Goal: Task Accomplishment & Management: Use online tool/utility

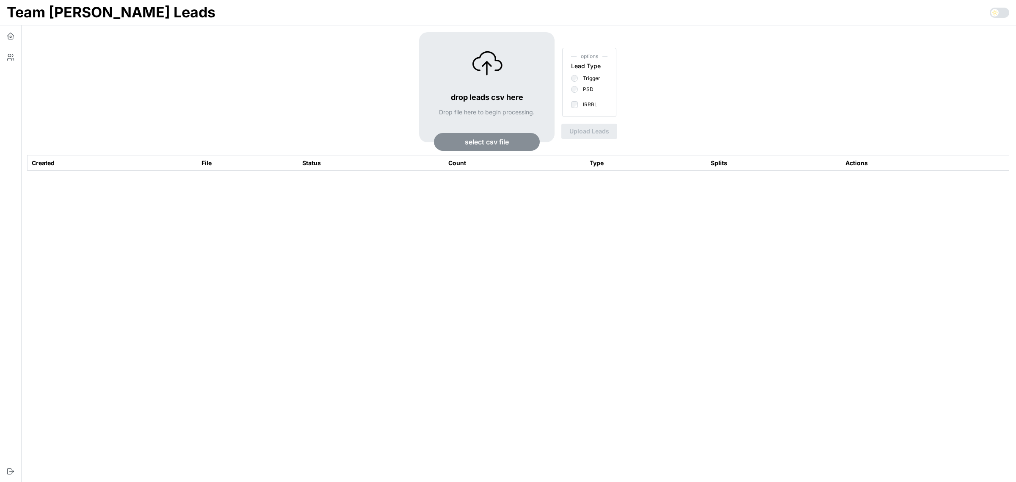
click at [500, 146] on span "select csv file" at bounding box center [487, 141] width 44 height 17
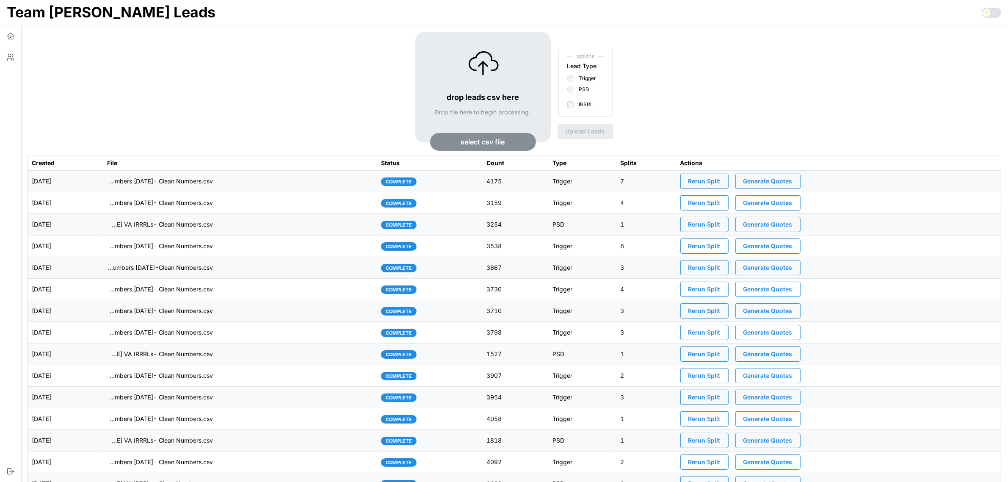
click at [503, 146] on span "select csv file" at bounding box center [483, 141] width 44 height 17
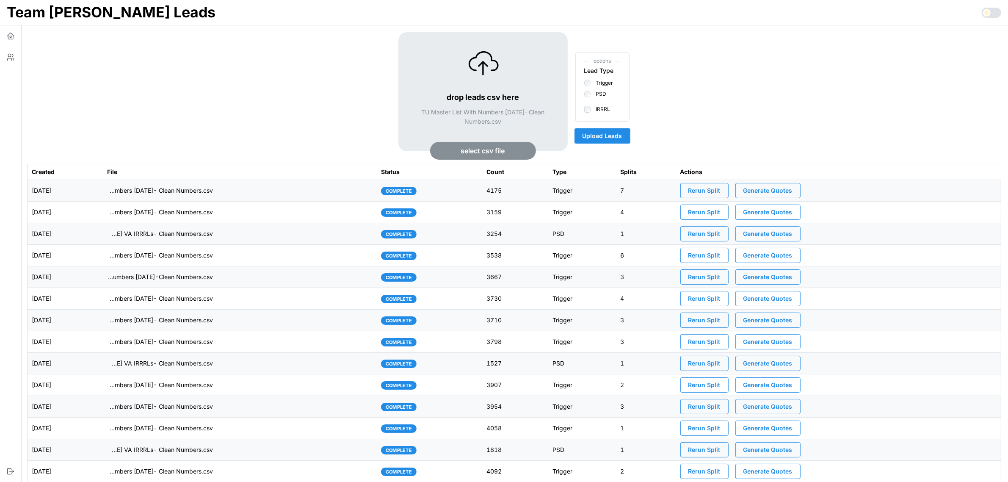
click at [613, 138] on span "Upload Leads" at bounding box center [602, 136] width 40 height 14
